Goal: Information Seeking & Learning: Learn about a topic

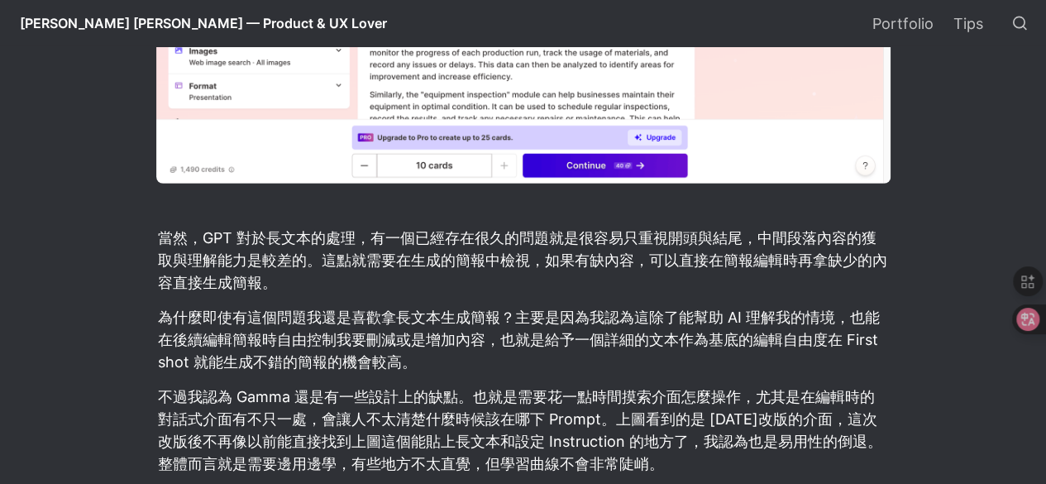
scroll to position [2522, 0]
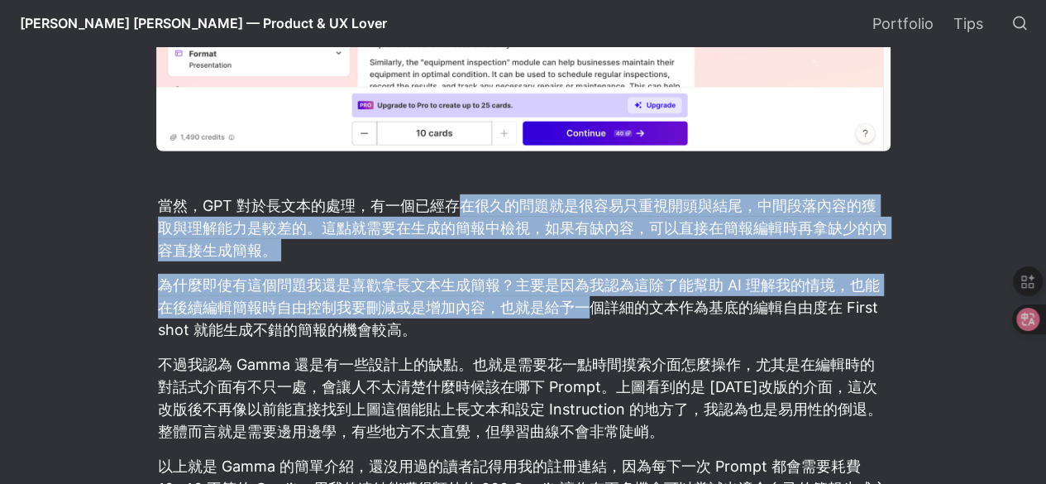
drag, startPoint x: 473, startPoint y: 204, endPoint x: 597, endPoint y: 290, distance: 150.9
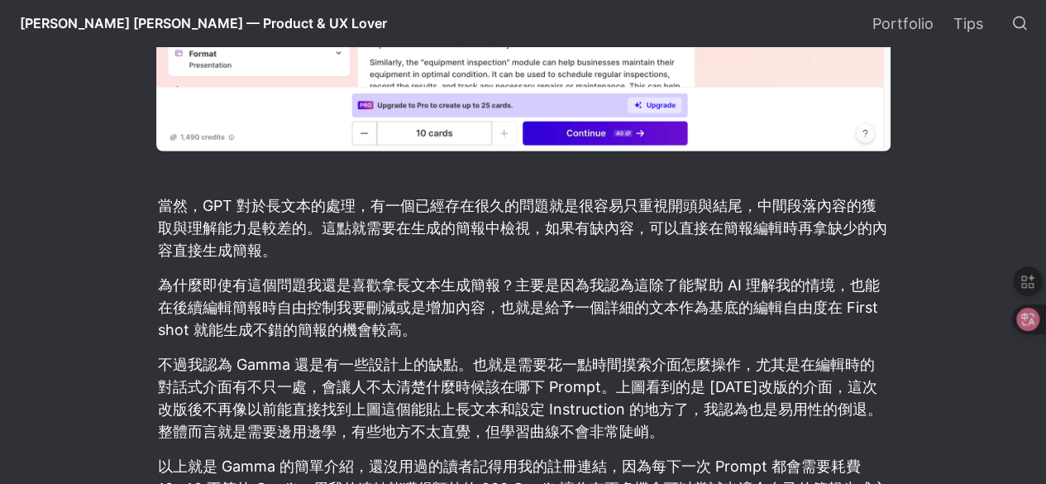
click at [597, 290] on p "為什麼即使有這個問題我還是喜歡拿長文本生成簡報？主要是因為我認為這除了能幫助 AI 理解我的情境，也能在後續編輯簡報時自由控制我要刪減或是增加內容，也就是給予…" at bounding box center [523, 307] width 734 height 72
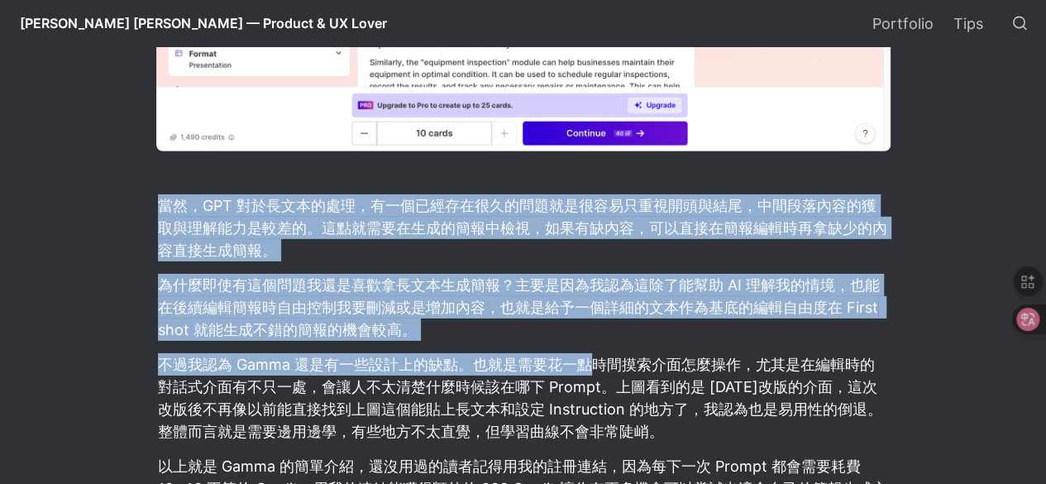
drag, startPoint x: 589, startPoint y: 327, endPoint x: 200, endPoint y: 166, distance: 421.1
drag, startPoint x: 551, startPoint y: 332, endPoint x: 570, endPoint y: 343, distance: 23.0
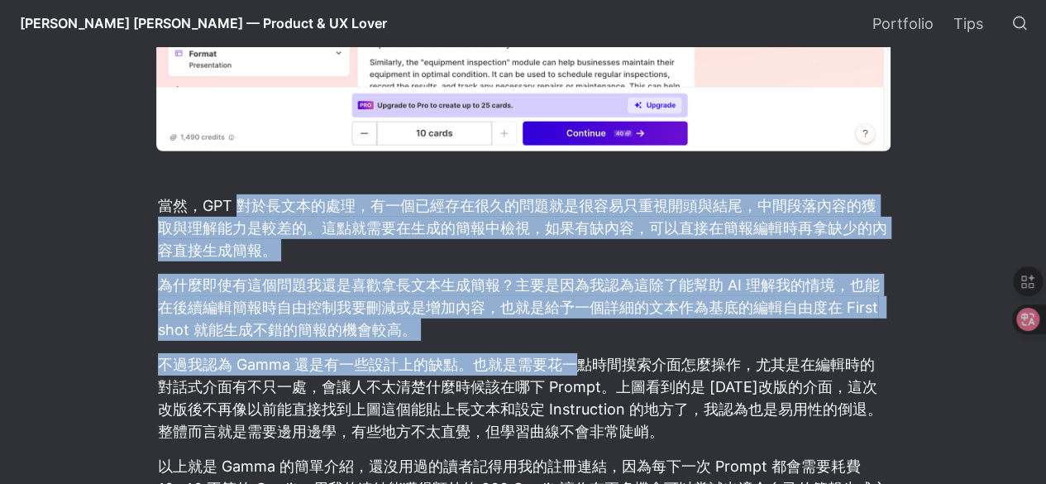
click at [570, 351] on p "不過我認為 Gamma 還是有一些設計上的缺點。也就是需要花一點時間摸索介面怎麼操作，尤其是在編輯時的對話式介面有不只一處，會讓人不太清楚什麼時候該在哪下 P…" at bounding box center [523, 398] width 734 height 94
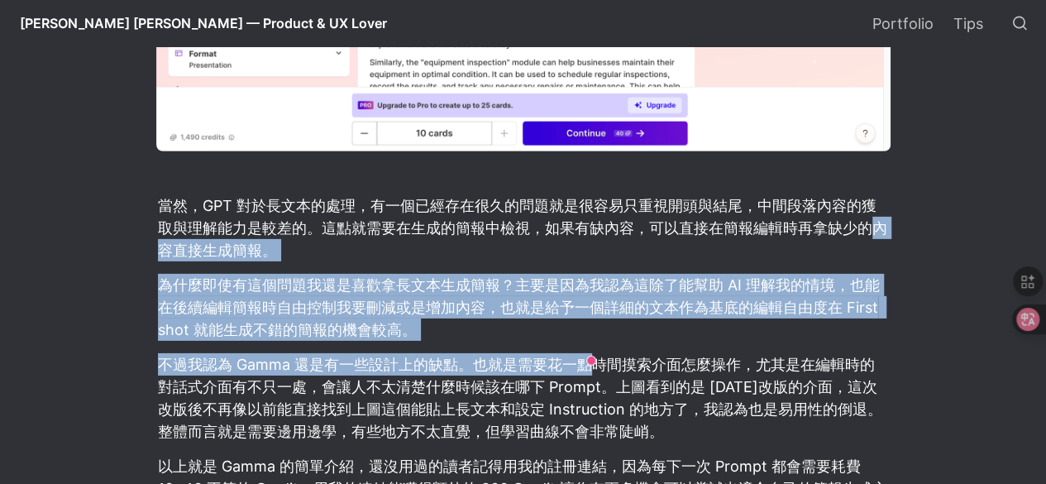
drag, startPoint x: 385, startPoint y: 303, endPoint x: 0, endPoint y: 219, distance: 394.2
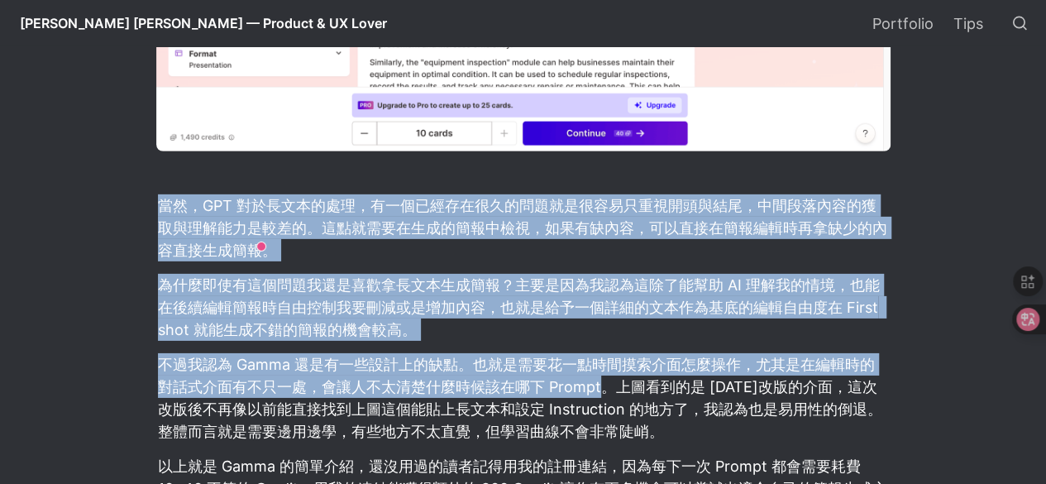
drag, startPoint x: 93, startPoint y: 170, endPoint x: 599, endPoint y: 367, distance: 543.6
click at [599, 367] on p "不過我認為 Gamma 還是有一些設計上的缺點。也就是需要花一點時間摸索介面怎麼操作，尤其是在編輯時的對話式介面有不只一處，會讓人不太清楚什麼時候該在哪下 P…" at bounding box center [523, 398] width 734 height 94
drag, startPoint x: 24, startPoint y: 194, endPoint x: 0, endPoint y: 173, distance: 32.2
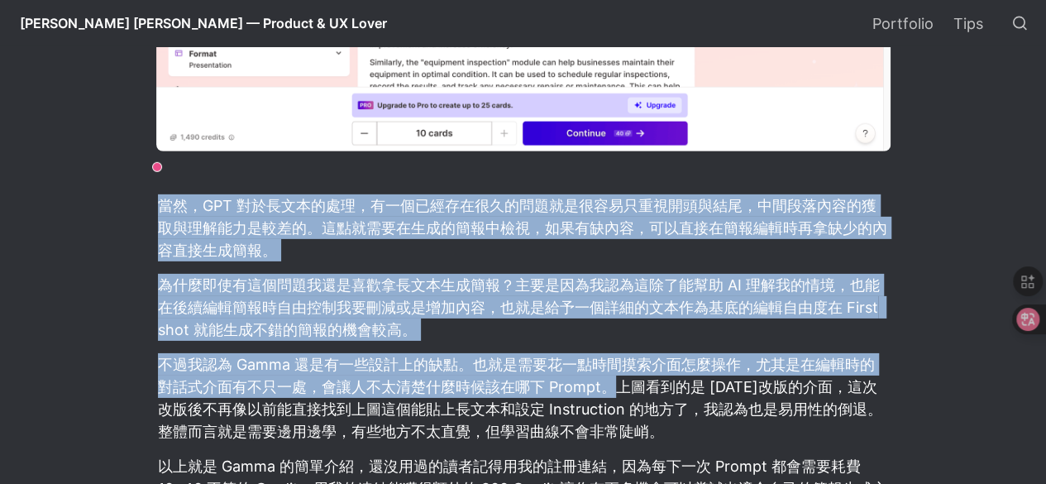
click at [689, 219] on p "當然，GPT 對於長文本的處理，有一個已經存在很久的問題就是很容易只重視開頭與結尾，中間段落內容的獲取與理解能力是較差的。這點就需要在生成的簡報中檢視，如果有…" at bounding box center [523, 228] width 734 height 72
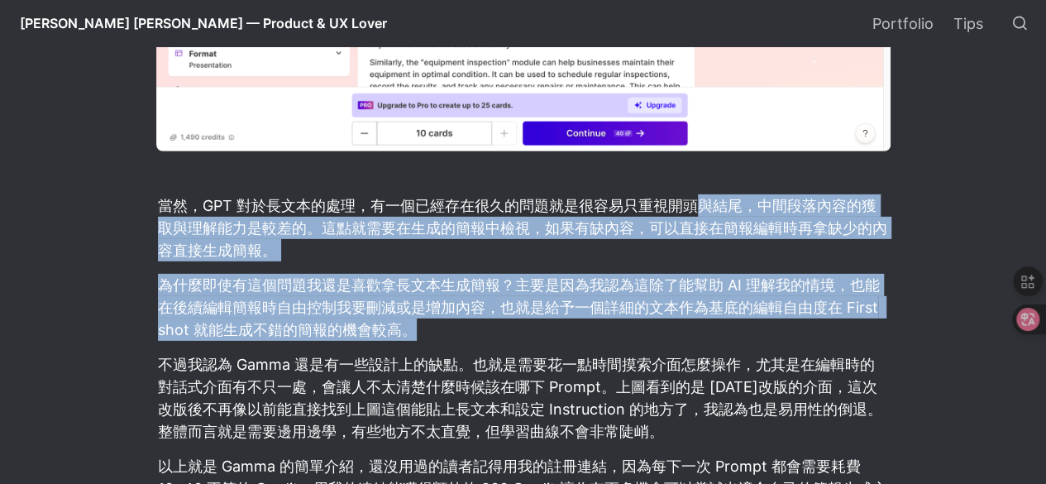
drag, startPoint x: 699, startPoint y: 193, endPoint x: 729, endPoint y: 302, distance: 112.5
click at [729, 302] on p "為什麼即使有這個問題我還是喜歡拿長文本生成簡報？主要是因為我認為這除了能幫助 AI 理解我的情境，也能在後續編輯簡報時自由控制我要刪減或是增加內容，也就是給予…" at bounding box center [523, 307] width 734 height 72
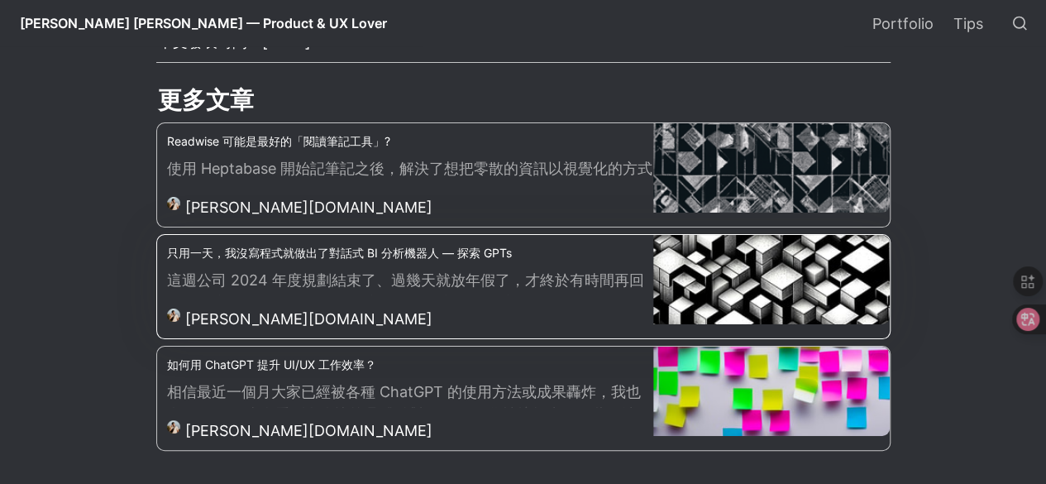
scroll to position [3266, 0]
